Goal: Information Seeking & Learning: Find specific fact

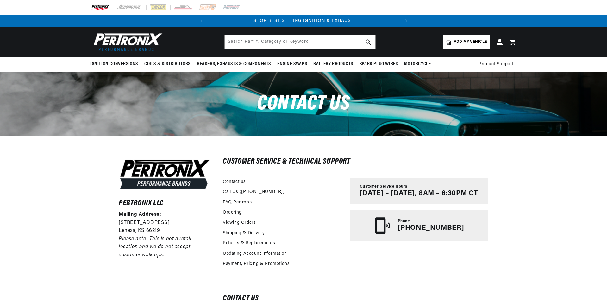
click at [97, 5] on img at bounding box center [100, 7] width 20 height 7
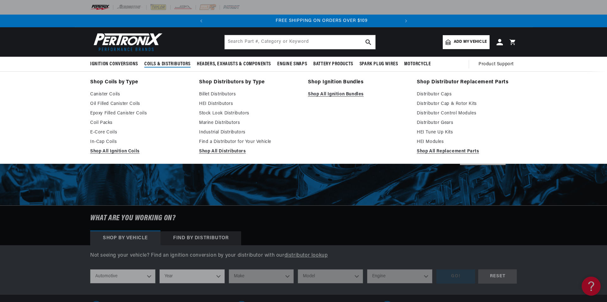
scroll to position [0, 192]
click at [439, 105] on link "Distributor Cap & Rotor Kits" at bounding box center [467, 104] width 100 height 8
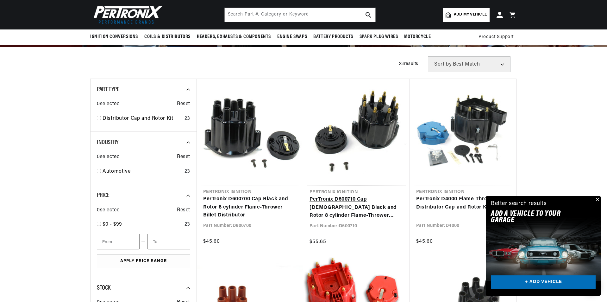
scroll to position [127, 0]
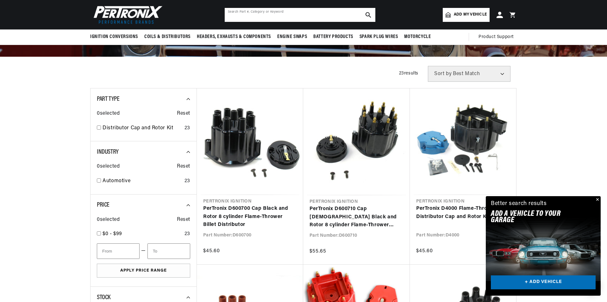
click at [244, 16] on input "text" at bounding box center [300, 15] width 151 height 14
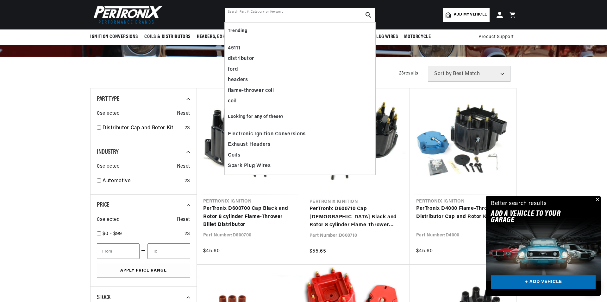
scroll to position [0, 0]
paste input "D186504"
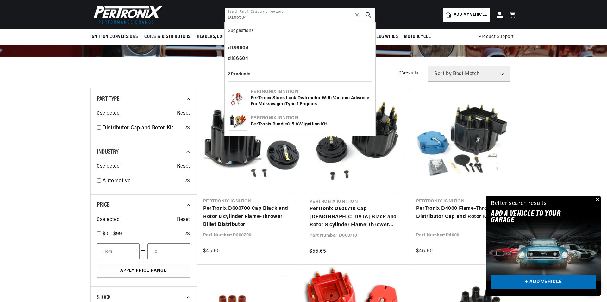
type input "D186504"
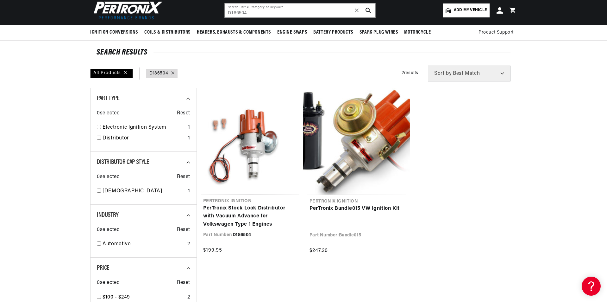
click at [380, 207] on link "PerTronix Bundle015 VW Ignition Kit" at bounding box center [357, 209] width 94 height 8
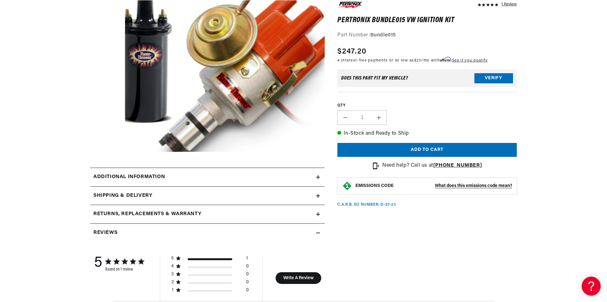
scroll to position [0, 192]
click at [317, 176] on icon at bounding box center [318, 177] width 4 height 4
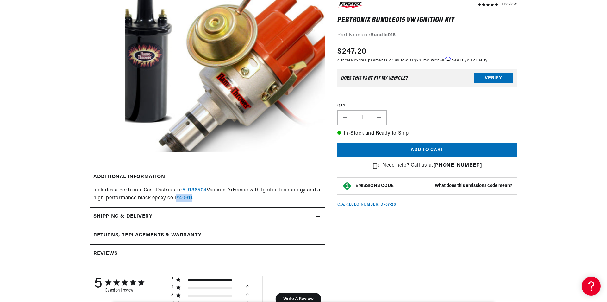
drag, startPoint x: 181, startPoint y: 197, endPoint x: 199, endPoint y: 197, distance: 17.7
click at [199, 197] on div "Includes a PerTronix Cast Distributor #D186504 Vacuum Advance with Ignitor Tech…" at bounding box center [207, 194] width 235 height 16
drag, startPoint x: 193, startPoint y: 199, endPoint x: 459, endPoint y: 229, distance: 267.8
click at [459, 229] on div "1 Review" at bounding box center [421, 259] width 192 height 518
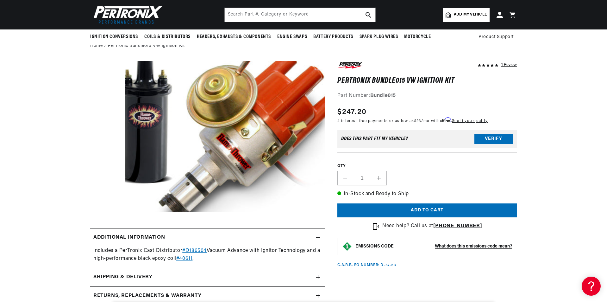
scroll to position [0, 0]
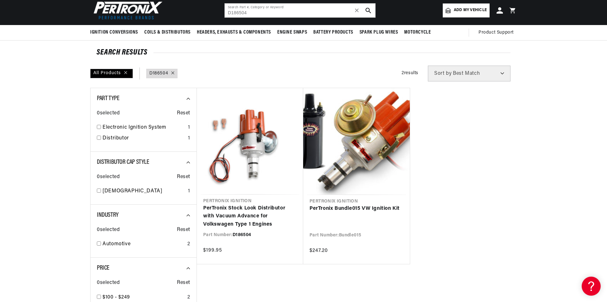
scroll to position [0, 192]
drag, startPoint x: 266, startPoint y: 12, endPoint x: 215, endPoint y: 7, distance: 51.2
click at [215, 7] on header "BETTER SEARCH RESULTS Add your vehicle's year, make, and model to find parts be…" at bounding box center [303, 10] width 459 height 29
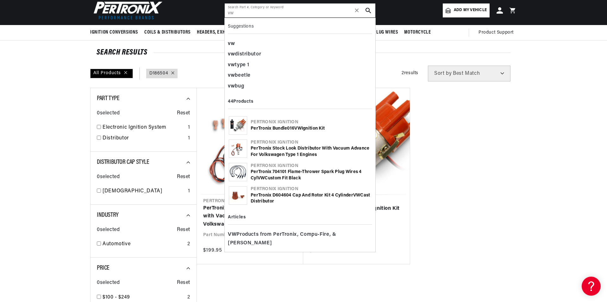
type input "vw type 1"
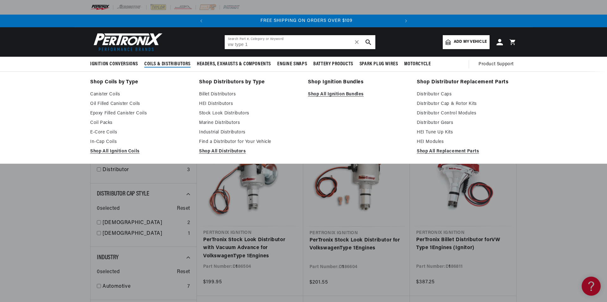
scroll to position [0, 192]
click at [431, 104] on link "Distributor Cap & Rotor Kits" at bounding box center [467, 104] width 100 height 8
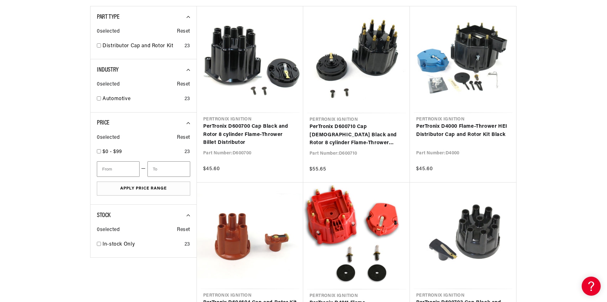
scroll to position [222, 0]
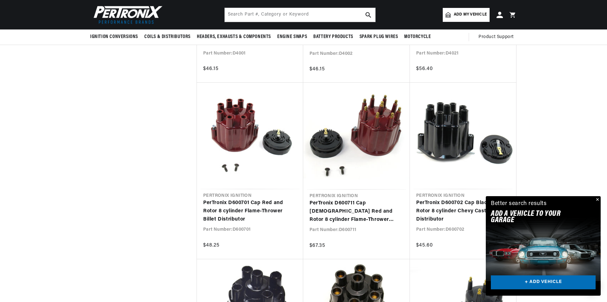
scroll to position [570, 0]
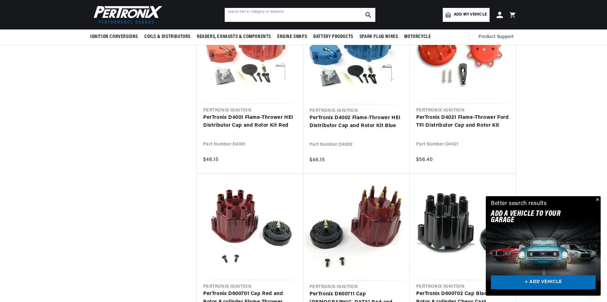
click at [265, 17] on input "text" at bounding box center [300, 15] width 151 height 14
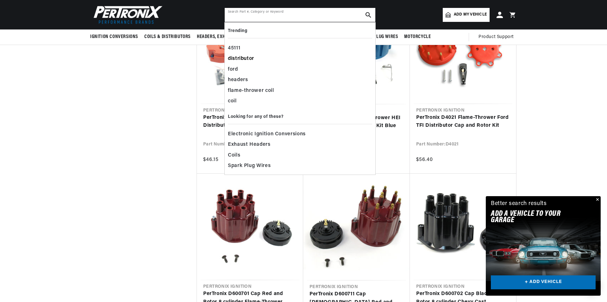
scroll to position [0, 0]
paste input "D186504"
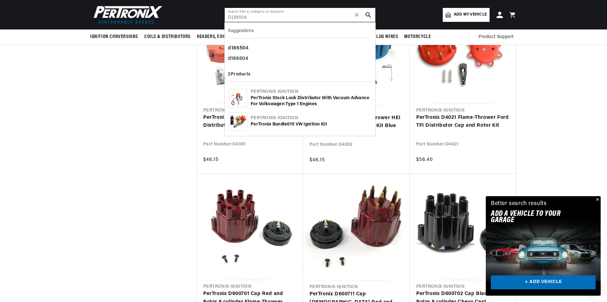
scroll to position [0, 192]
type input "D186504"
click at [275, 101] on div "PerTronix Stock Look Distributor with Vacuum Advance for Volkswagen Type 1 Engi…" at bounding box center [311, 101] width 121 height 12
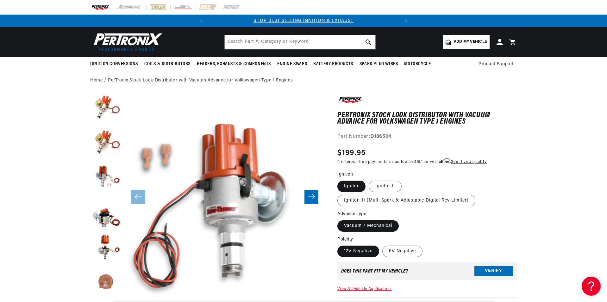
scroll to position [143, 0]
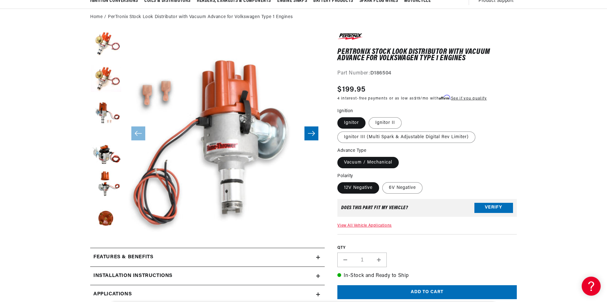
scroll to position [0, 192]
click at [390, 122] on label "Ignitor II" at bounding box center [385, 122] width 33 height 11
click at [369, 116] on input "Ignitor II" at bounding box center [369, 116] width 0 height 0
radio input "true"
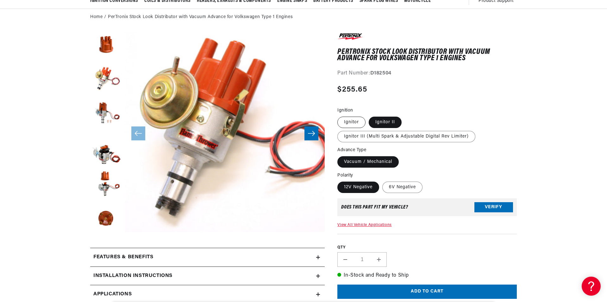
click at [355, 123] on label "Ignitor" at bounding box center [352, 122] width 28 height 11
click at [340, 116] on input "Ignitor" at bounding box center [339, 115] width 0 height 0
radio input "true"
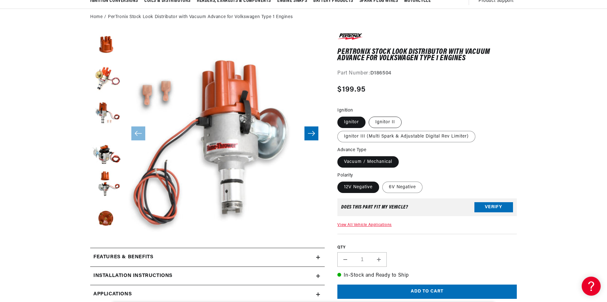
click at [385, 126] on label "Ignitor II" at bounding box center [385, 122] width 33 height 11
click at [369, 116] on input "Ignitor II" at bounding box center [369, 115] width 0 height 0
radio input "true"
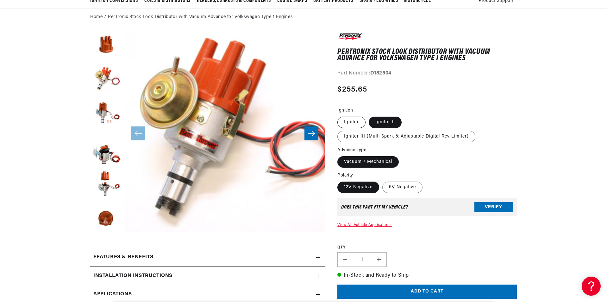
click at [351, 122] on label "Ignitor" at bounding box center [352, 122] width 28 height 11
click at [340, 116] on input "Ignitor" at bounding box center [339, 115] width 0 height 0
radio input "true"
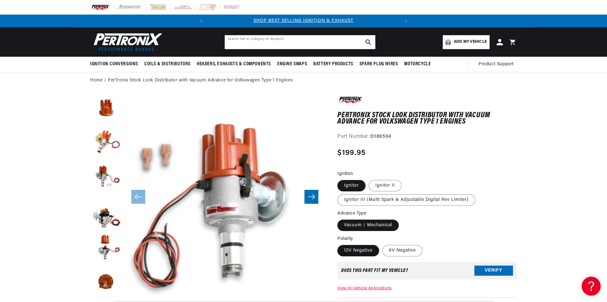
click at [299, 43] on input "text" at bounding box center [300, 42] width 151 height 14
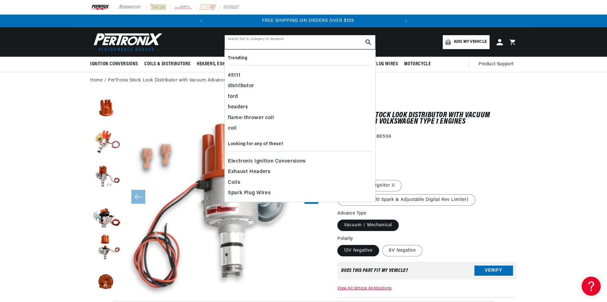
scroll to position [0, 192]
paste input "D186504"
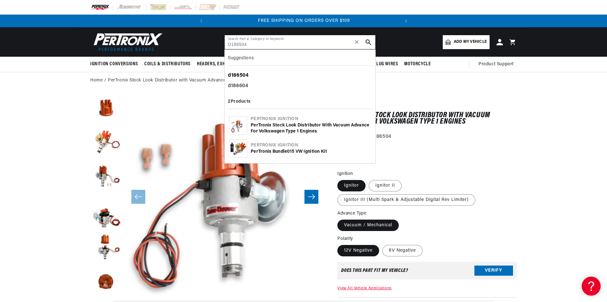
type input "D186504"
click at [251, 75] on div "d186504" at bounding box center [300, 75] width 144 height 11
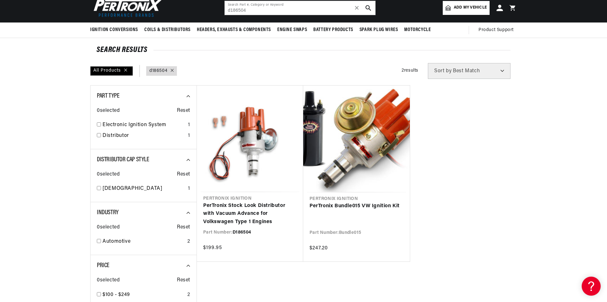
scroll to position [63, 0]
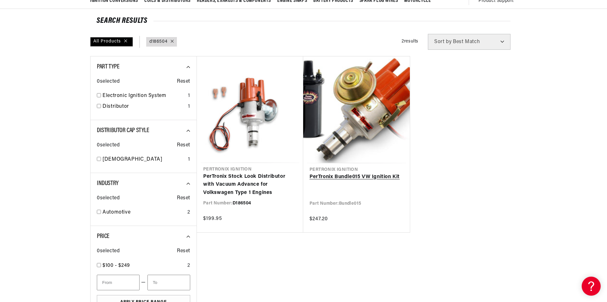
click at [387, 175] on link "PerTronix Bundle015 VW Ignition Kit" at bounding box center [357, 177] width 94 height 8
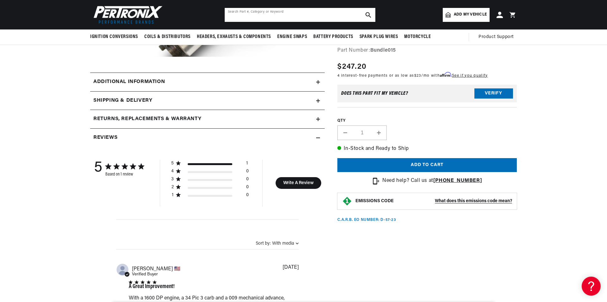
scroll to position [0, 2]
click at [265, 16] on input "text" at bounding box center [300, 15] width 151 height 14
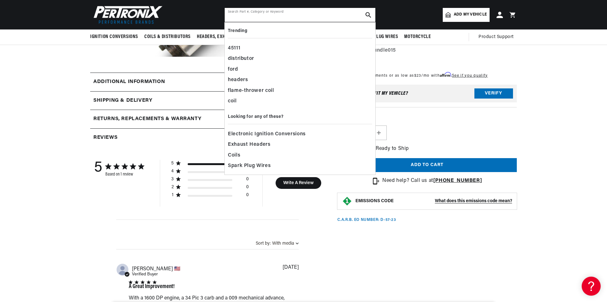
scroll to position [0, 0]
paste input "808450"
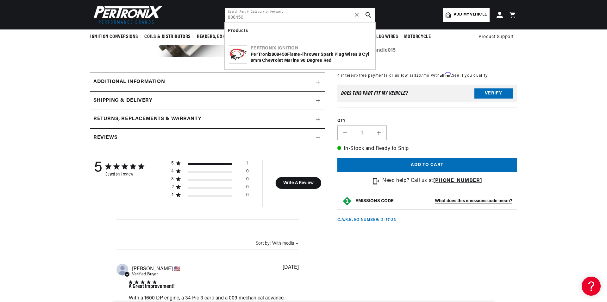
type input "808450"
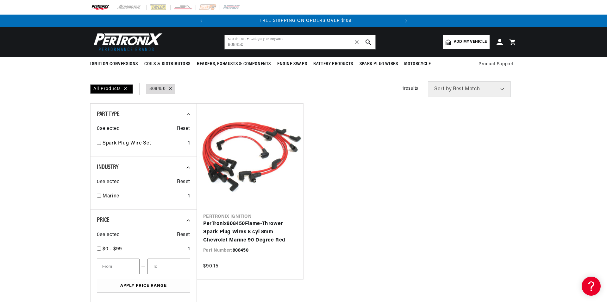
scroll to position [0, 192]
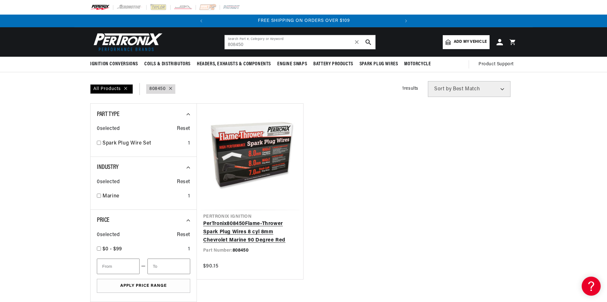
click at [266, 226] on link "PerTronix 808450 Flame-Thrower Spark Plug Wires 8 cyl 8mm Chevrolet Marine 90 D…" at bounding box center [250, 232] width 94 height 24
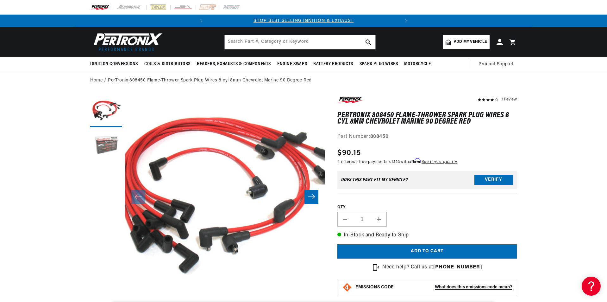
click at [111, 138] on button "Load image 2 in gallery view" at bounding box center [106, 146] width 32 height 32
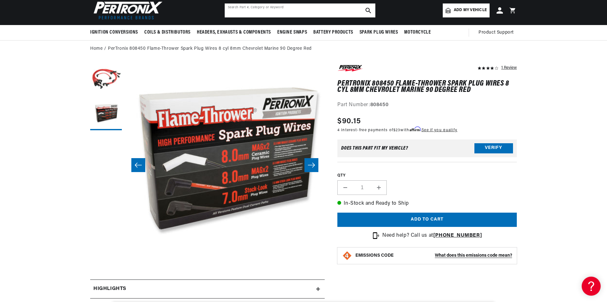
click at [238, 4] on div "Search Part #, Category or Keyword" at bounding box center [300, 10] width 151 height 15
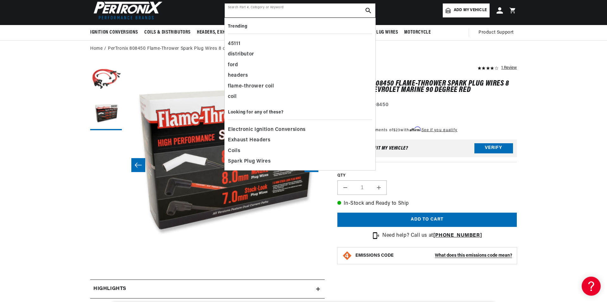
paste input "704401"
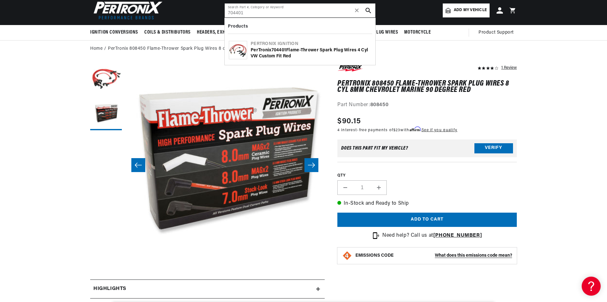
type input "704401"
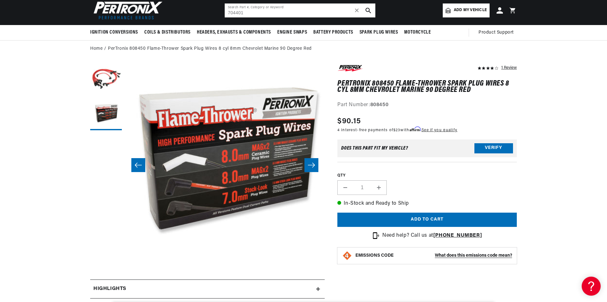
scroll to position [0, 102]
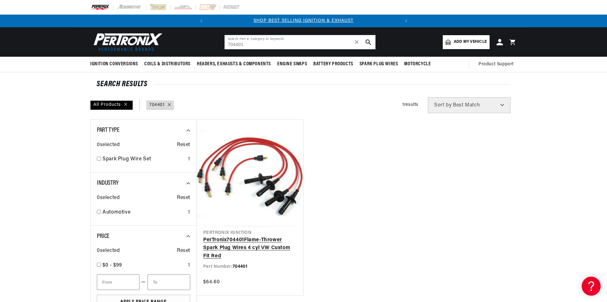
click at [283, 236] on link "PerTronix 704401 Flame-Thrower Spark Plug Wires 4 cyl VW Custom Fit Red" at bounding box center [250, 248] width 94 height 24
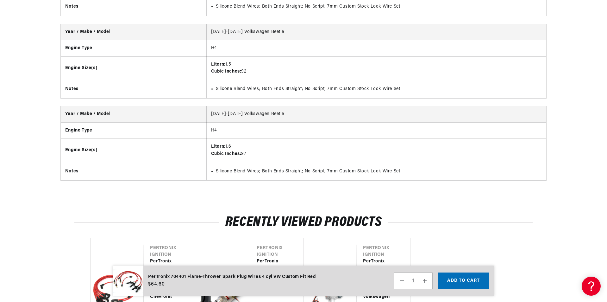
scroll to position [1045, 0]
